Goal: Task Accomplishment & Management: Manage account settings

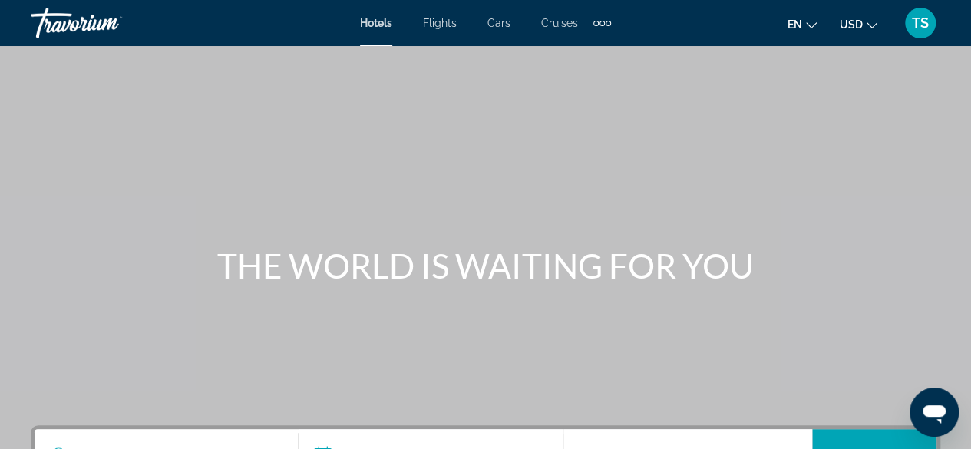
click at [599, 22] on div "Extra navigation items" at bounding box center [602, 23] width 18 height 23
click at [918, 26] on span "TS" at bounding box center [920, 22] width 17 height 15
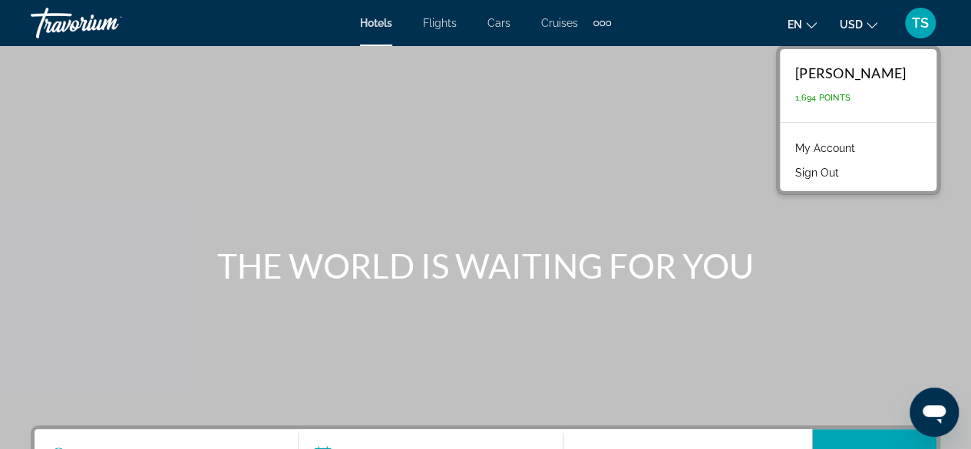
click at [838, 147] on link "My Account" at bounding box center [825, 148] width 75 height 20
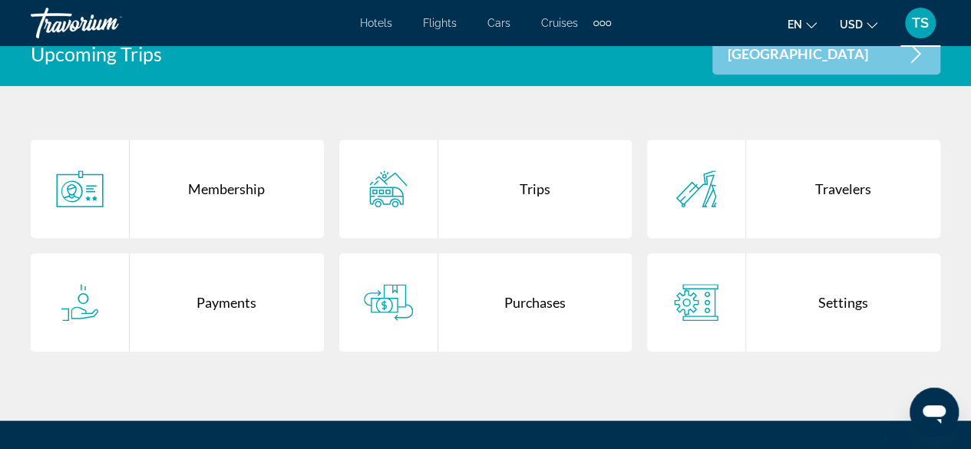
scroll to position [322, 0]
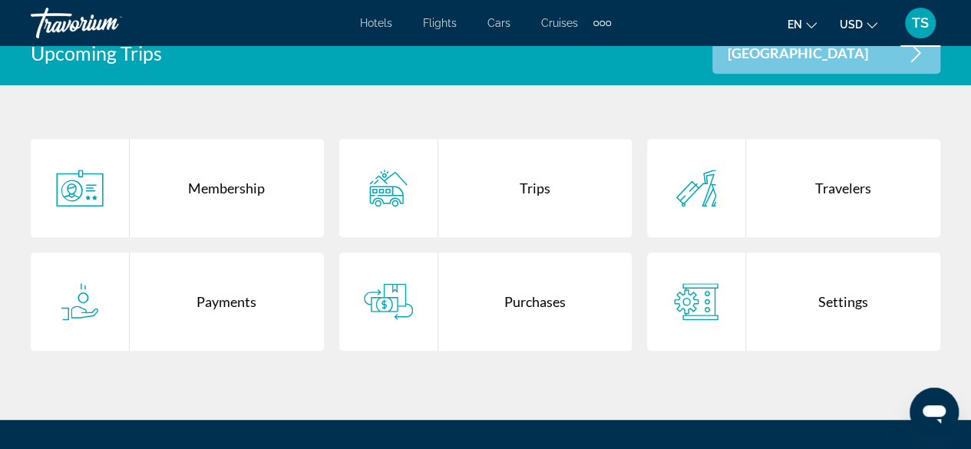
click at [386, 187] on icon "Main content" at bounding box center [388, 188] width 49 height 37
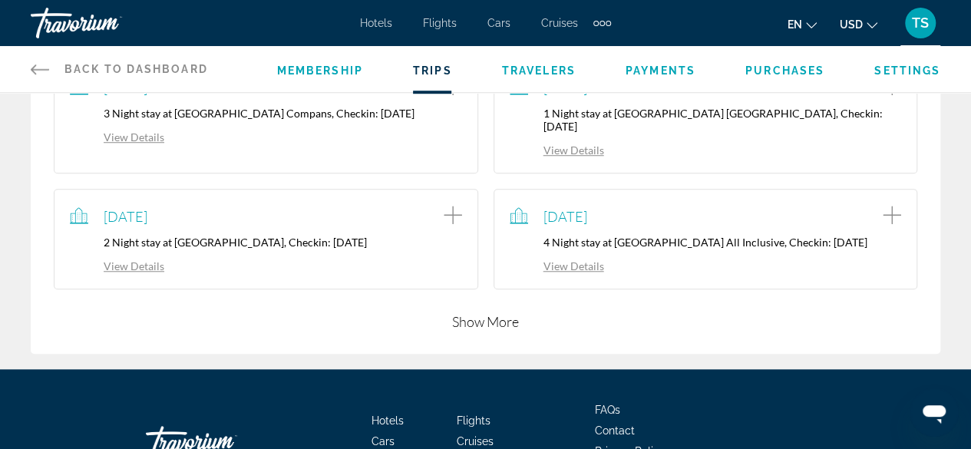
scroll to position [539, 0]
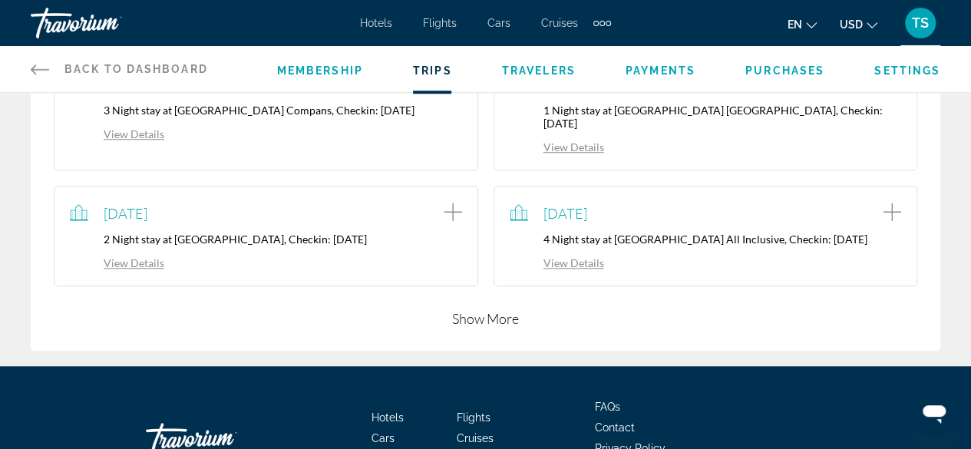
click at [489, 309] on button "Show More" at bounding box center [485, 318] width 67 height 18
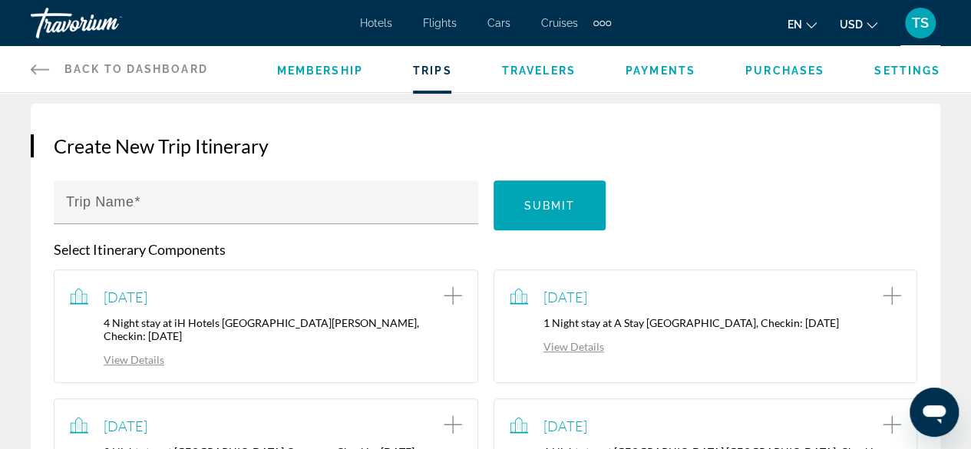
scroll to position [197, 0]
click at [533, 67] on span "Travelers" at bounding box center [539, 70] width 74 height 12
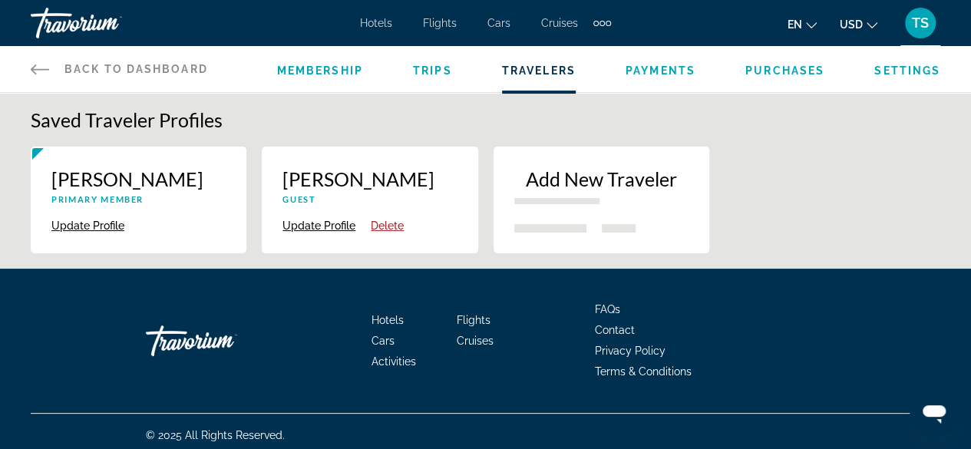
click at [634, 68] on span "Payments" at bounding box center [661, 70] width 70 height 12
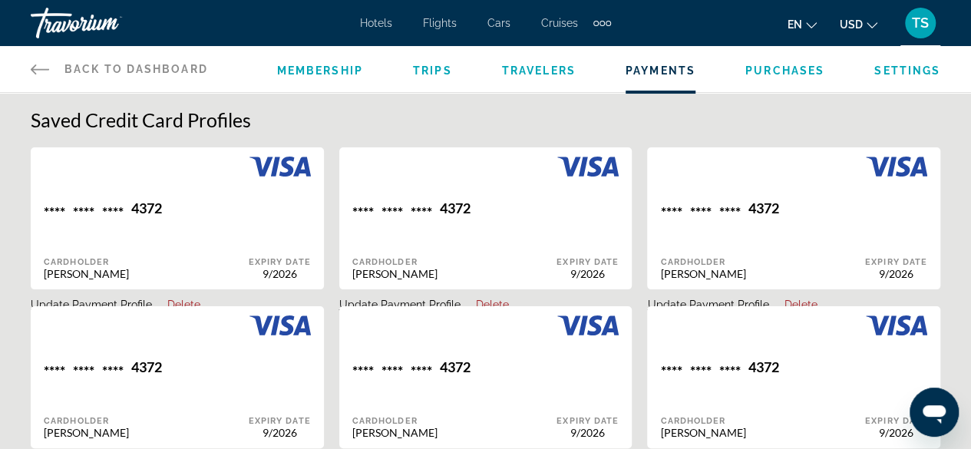
click at [533, 65] on span "Travelers" at bounding box center [539, 70] width 74 height 12
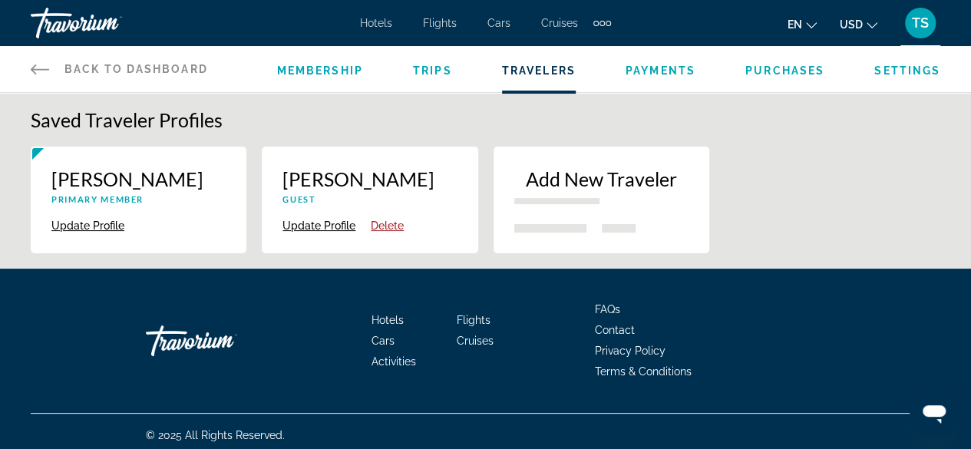
click at [336, 67] on span "Membership" at bounding box center [320, 70] width 86 height 12
